Goal: Check status: Check status

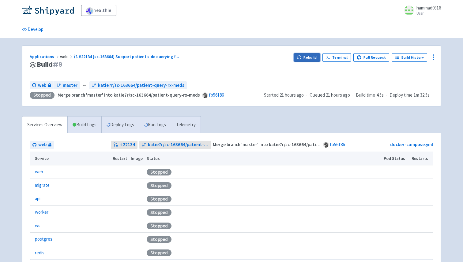
click at [309, 57] on button "Rebuild" at bounding box center [307, 57] width 26 height 9
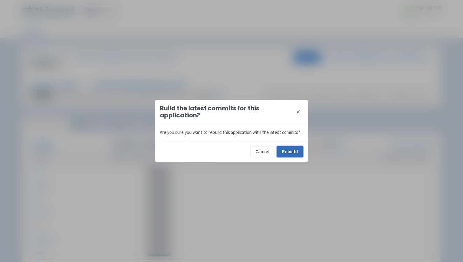
click at [285, 151] on button "Rebuild" at bounding box center [290, 151] width 26 height 11
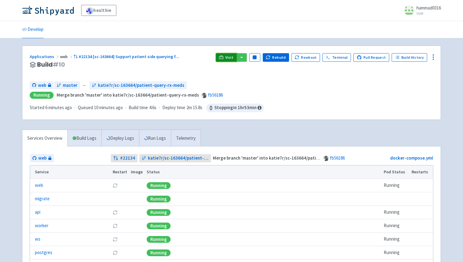
click at [223, 56] on icon at bounding box center [221, 57] width 5 height 5
